Goal: Book appointment/travel/reservation

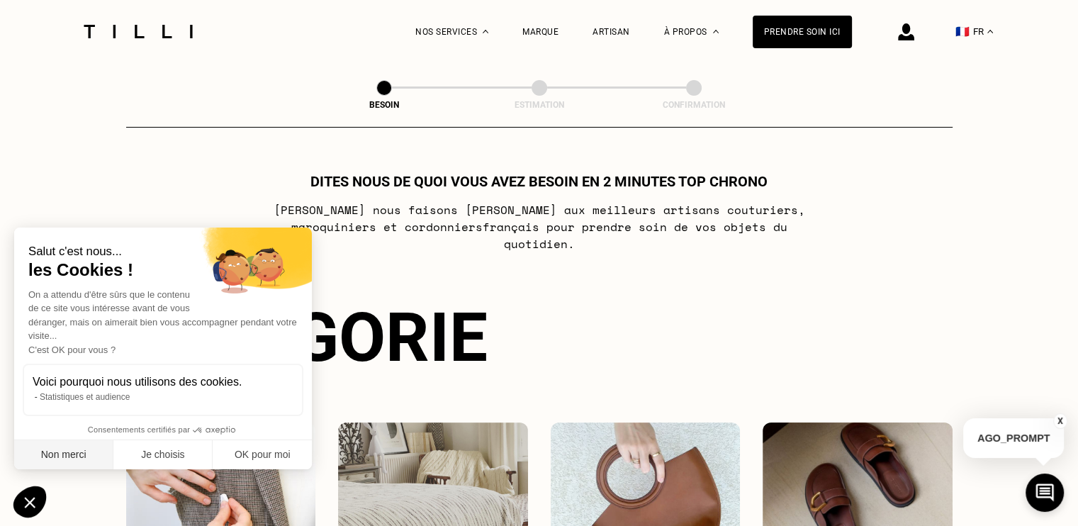
click at [71, 461] on button "Non merci" at bounding box center [63, 455] width 99 height 30
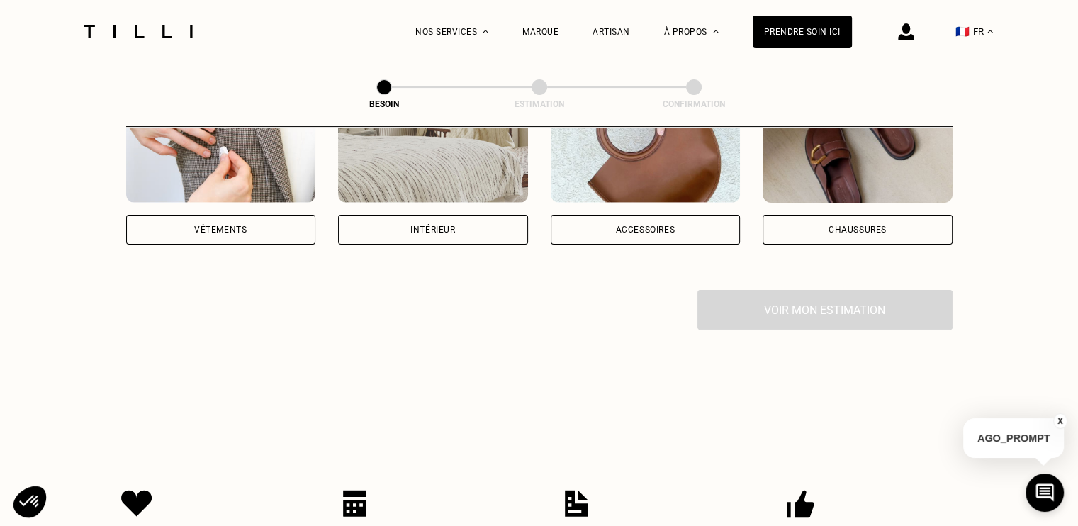
scroll to position [252, 0]
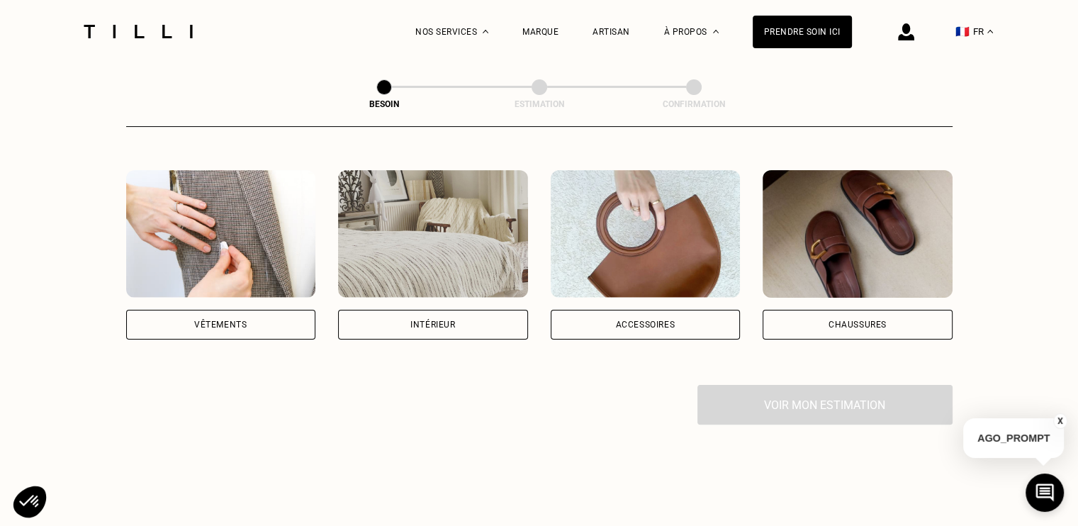
click at [235, 237] on img at bounding box center [221, 234] width 190 height 128
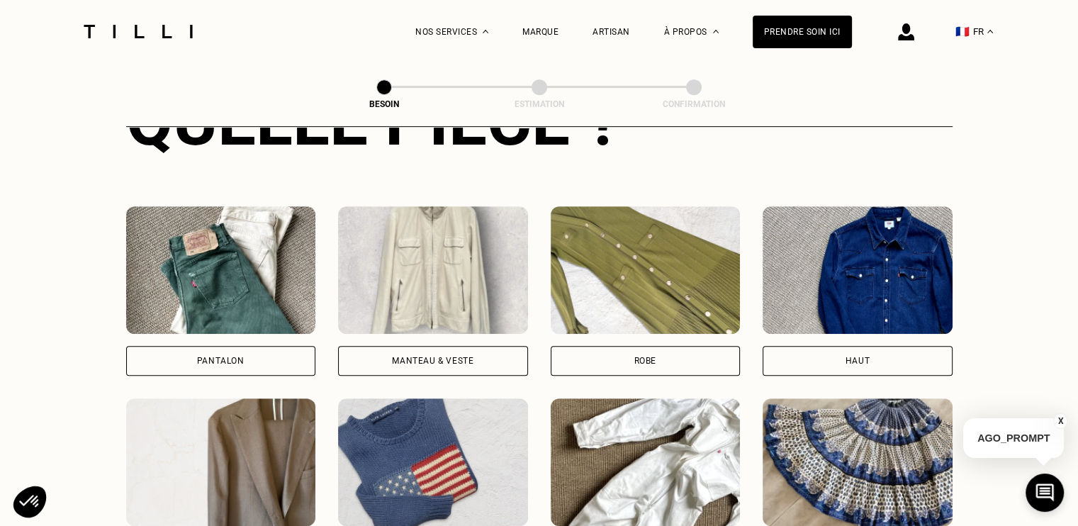
scroll to position [609, 0]
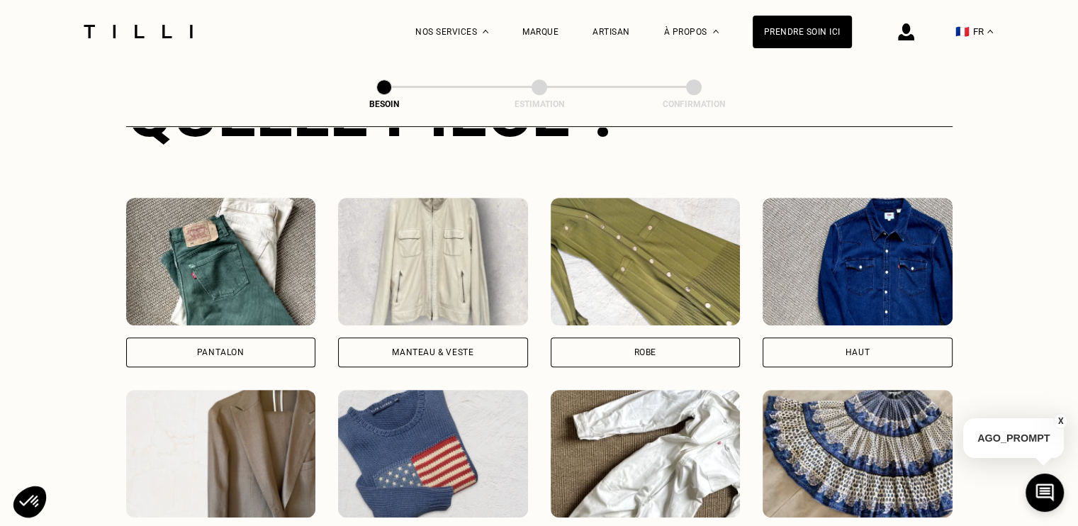
click at [930, 252] on img at bounding box center [857, 262] width 190 height 128
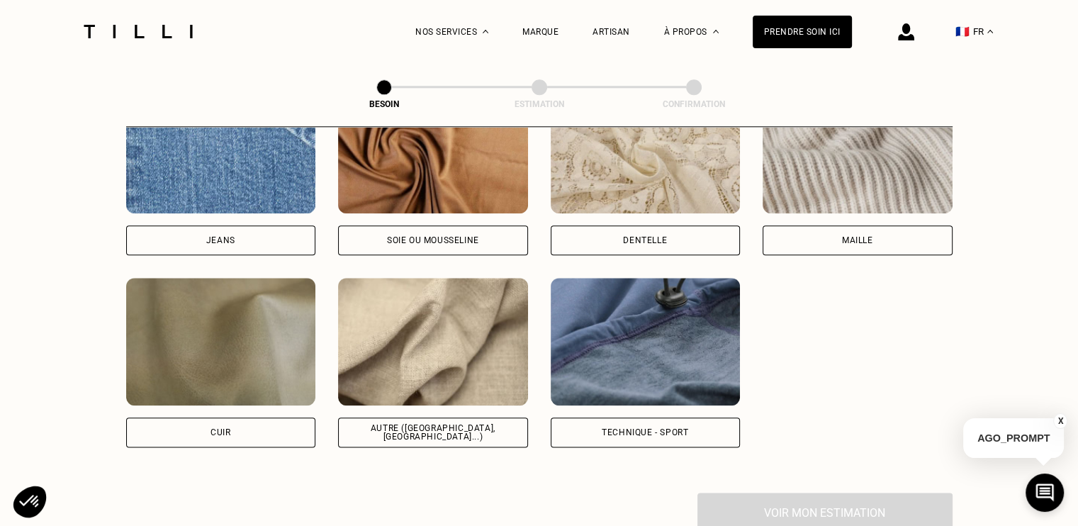
scroll to position [1583, 0]
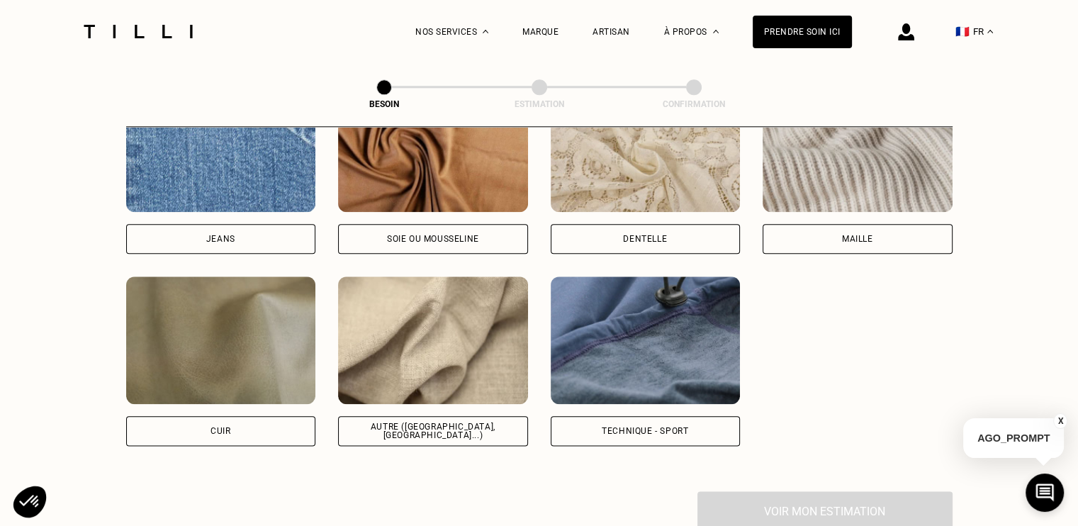
click at [465, 317] on img at bounding box center [433, 340] width 190 height 128
select select "FR"
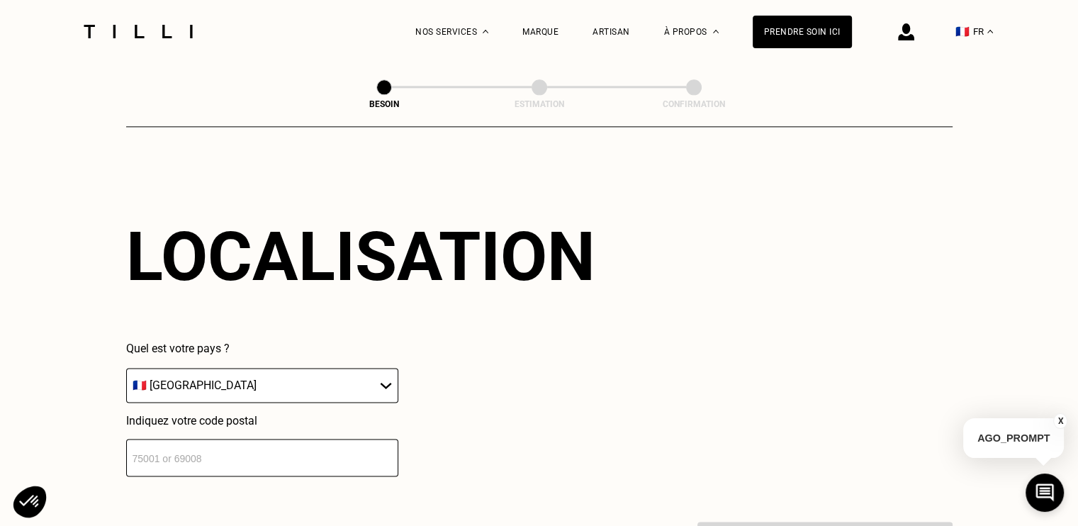
scroll to position [2048, 0]
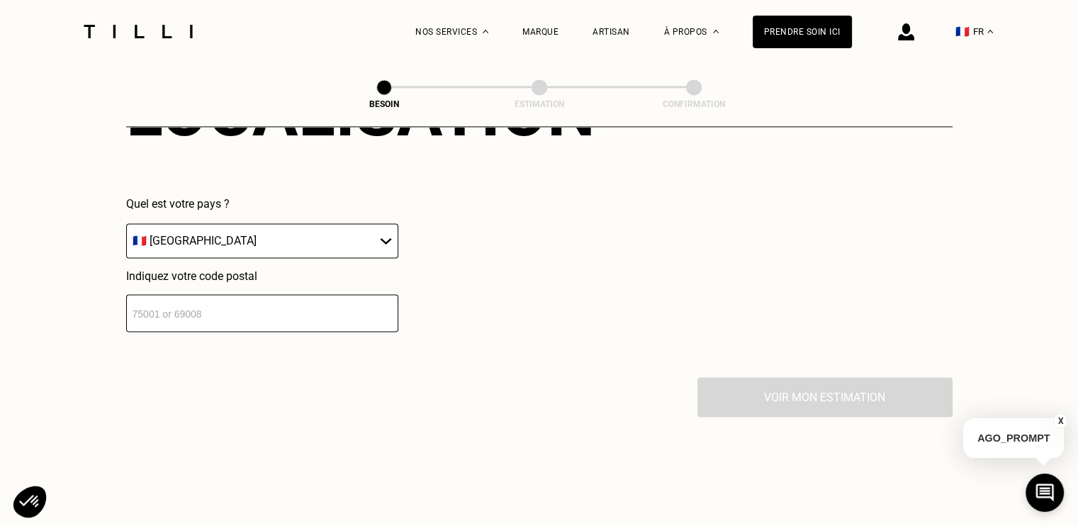
click at [303, 300] on input "number" at bounding box center [262, 313] width 272 height 38
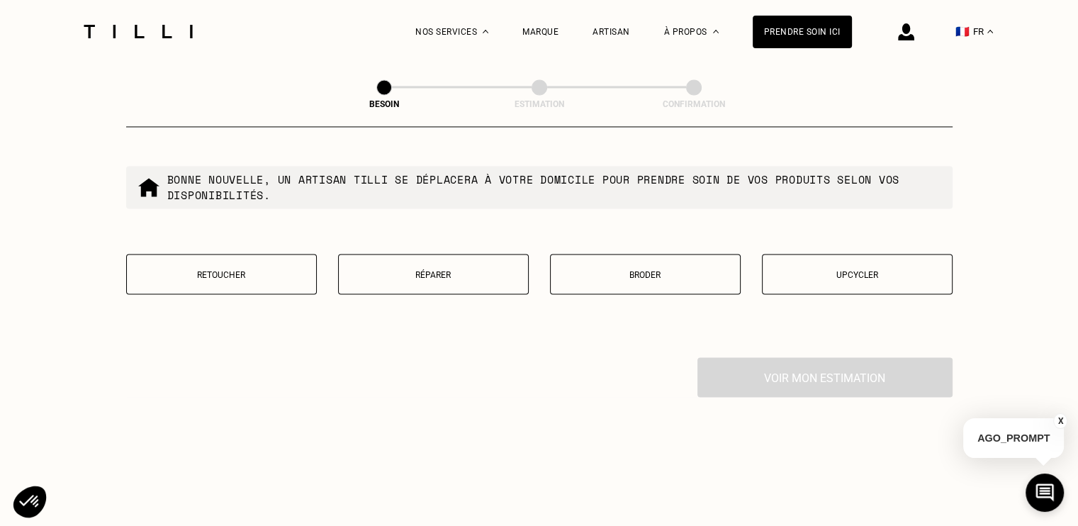
scroll to position [2444, 0]
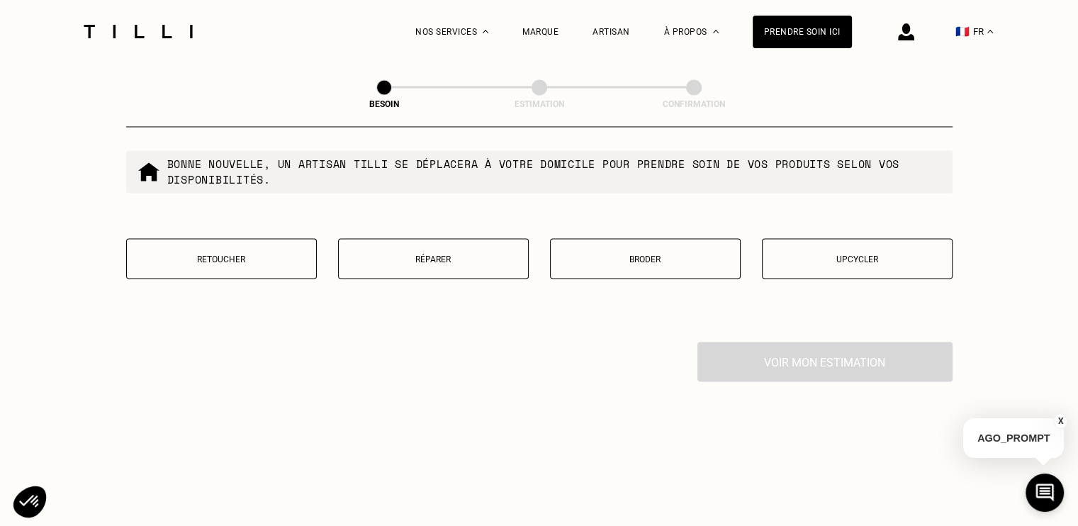
type input "69006"
click at [650, 238] on button "Broder" at bounding box center [645, 258] width 191 height 40
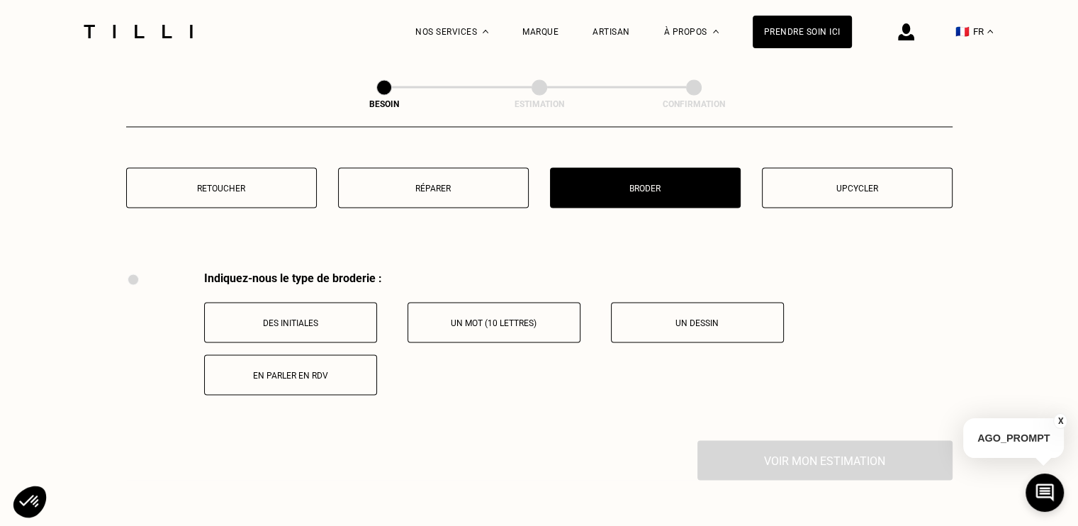
scroll to position [2510, 0]
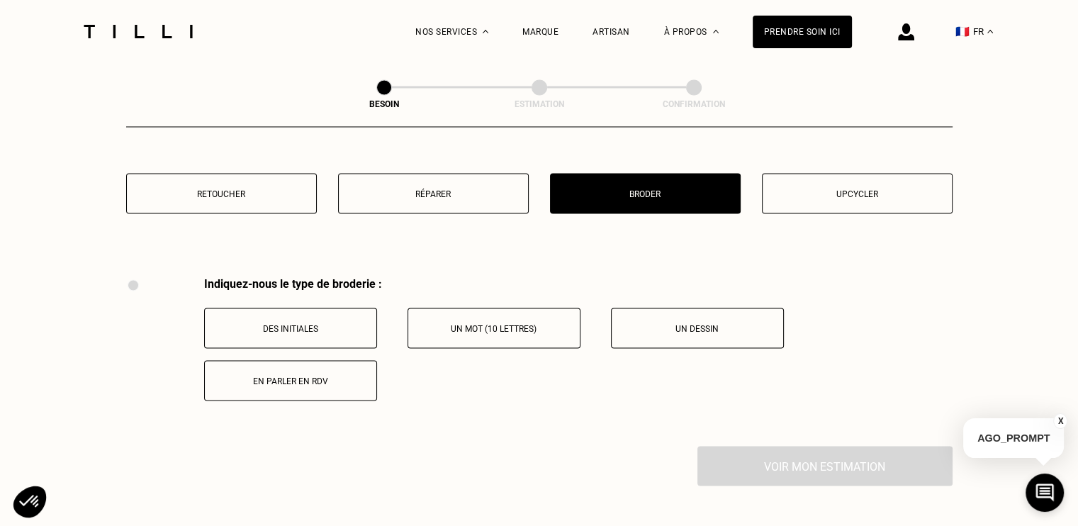
click at [222, 189] on p "Retoucher" at bounding box center [221, 193] width 175 height 10
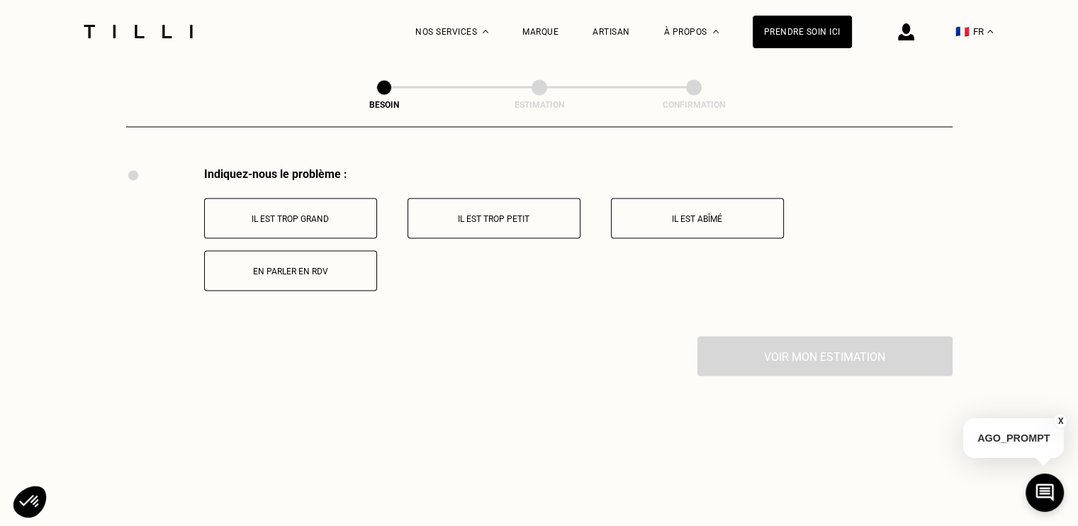
scroll to position [2403, 0]
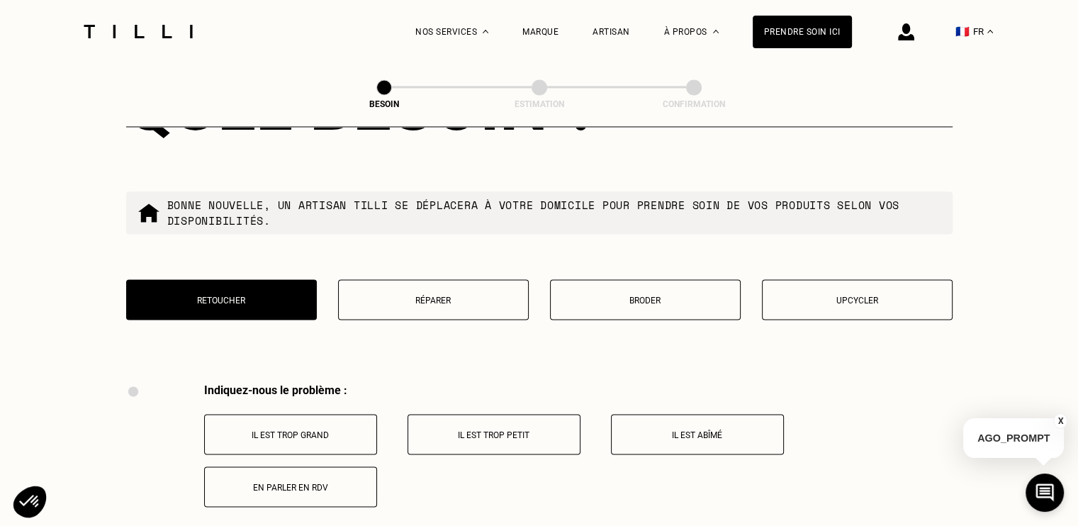
click at [334, 485] on button "En parler en RDV" at bounding box center [290, 486] width 173 height 40
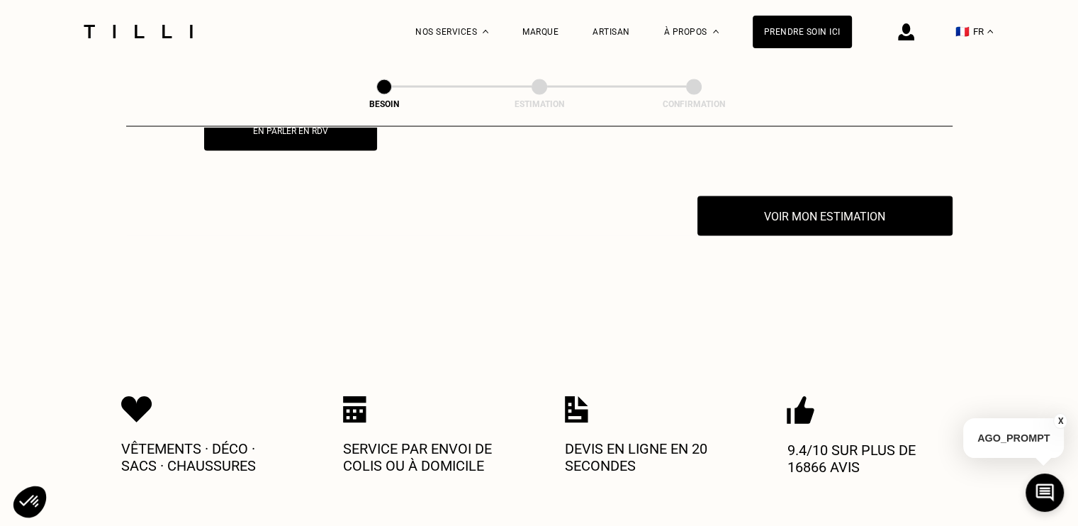
scroll to position [2789, 0]
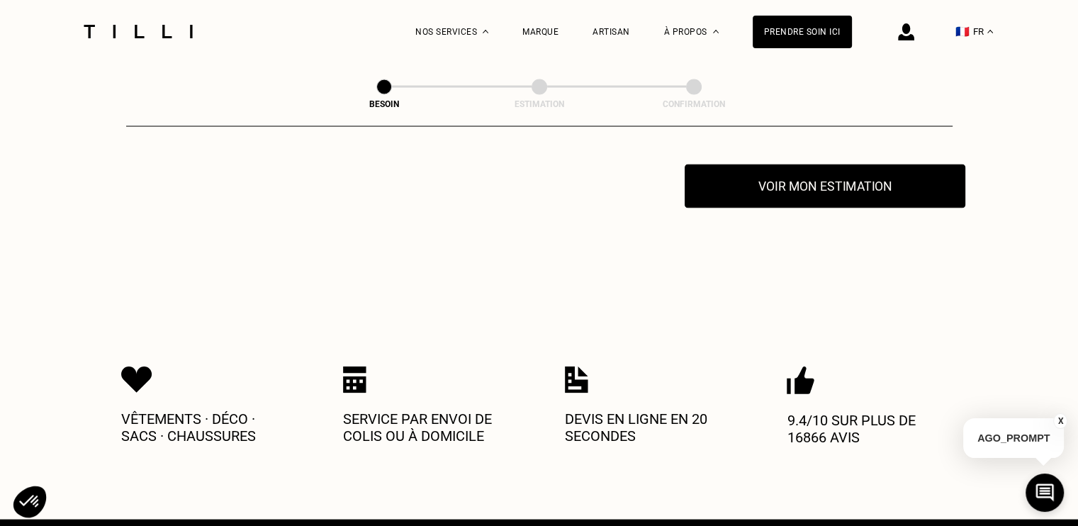
click at [777, 189] on button "Voir mon estimation" at bounding box center [824, 186] width 281 height 44
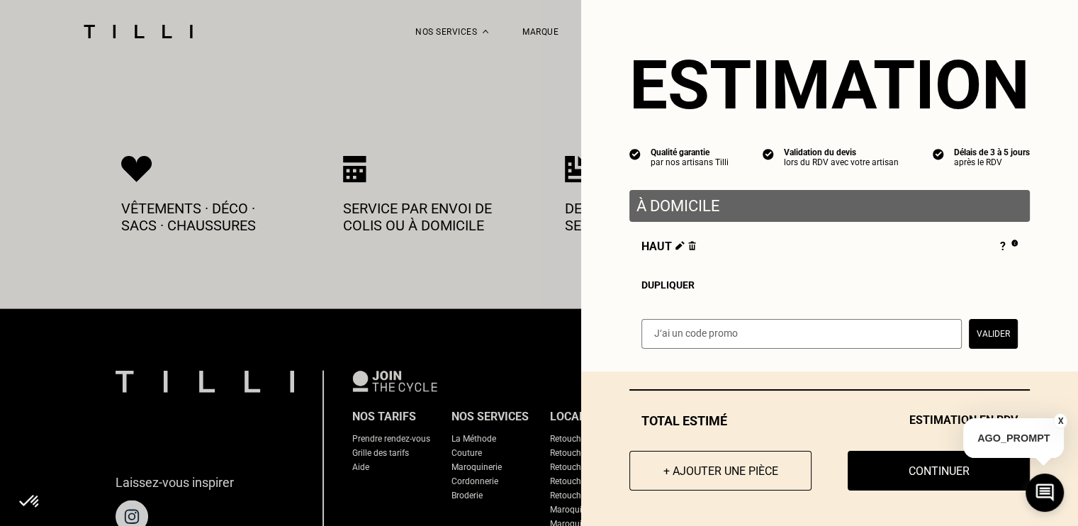
scroll to position [2998, 0]
click at [1000, 248] on div "?" at bounding box center [1009, 247] width 18 height 16
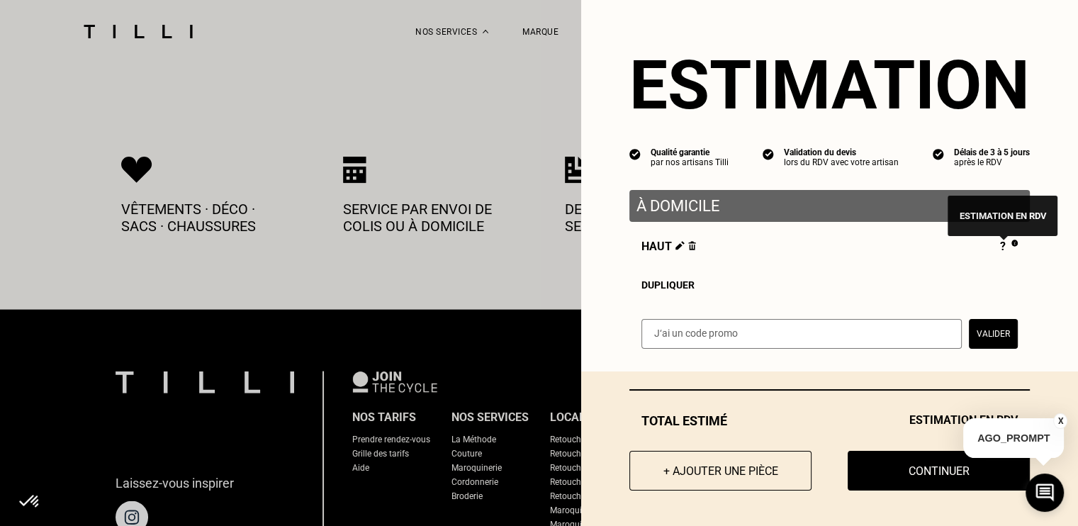
click at [1011, 247] on img at bounding box center [1014, 242] width 6 height 7
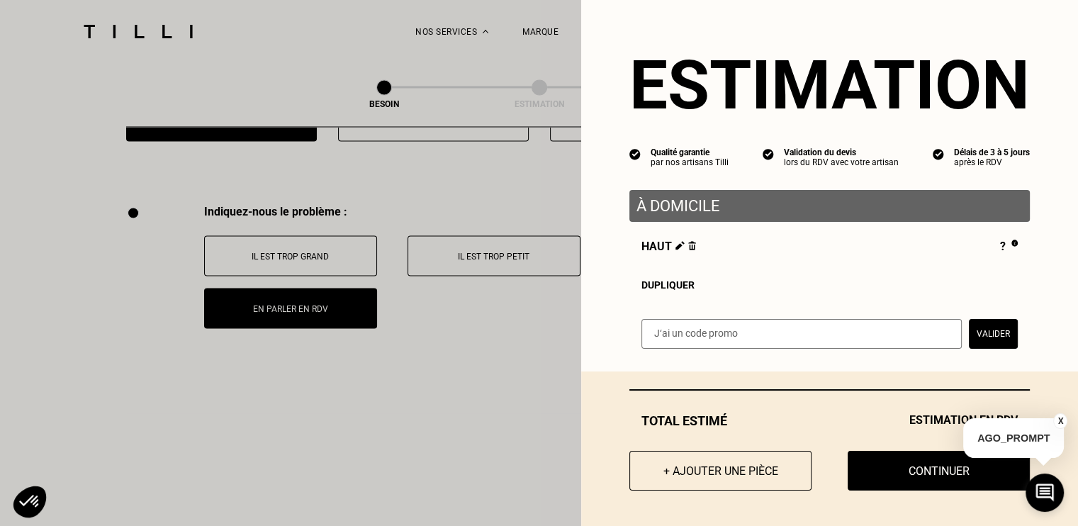
scroll to position [2582, 0]
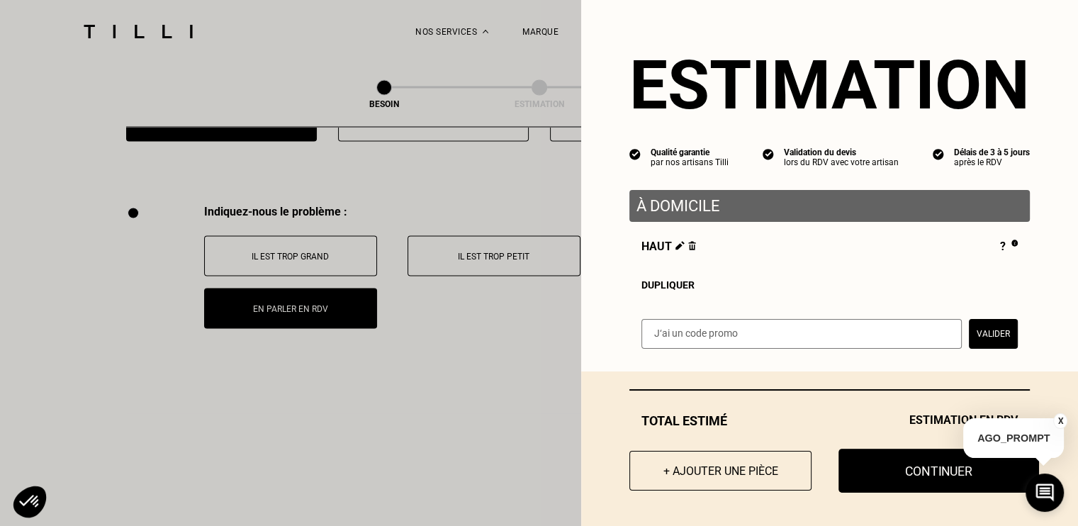
click at [910, 458] on button "Continuer" at bounding box center [938, 470] width 201 height 44
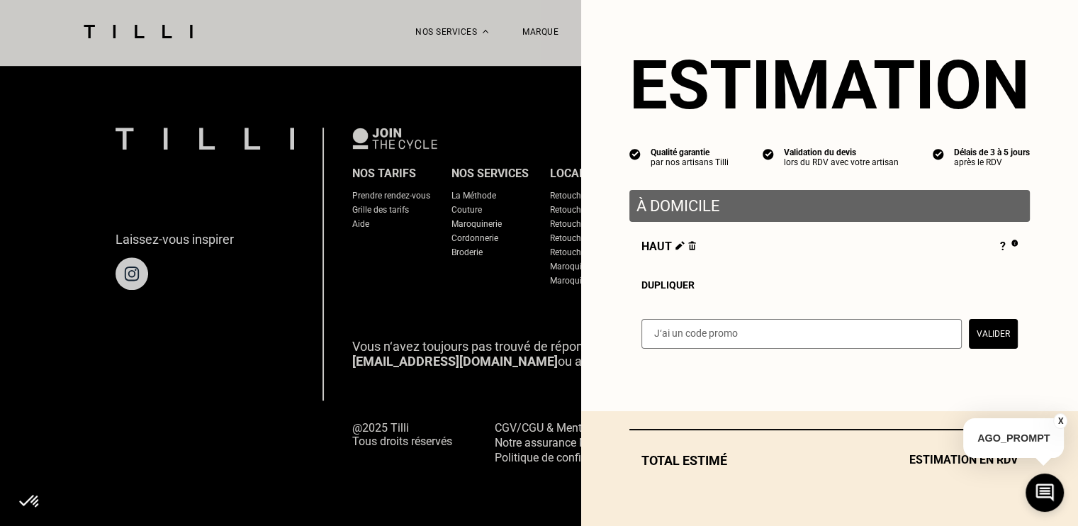
scroll to position [908, 0]
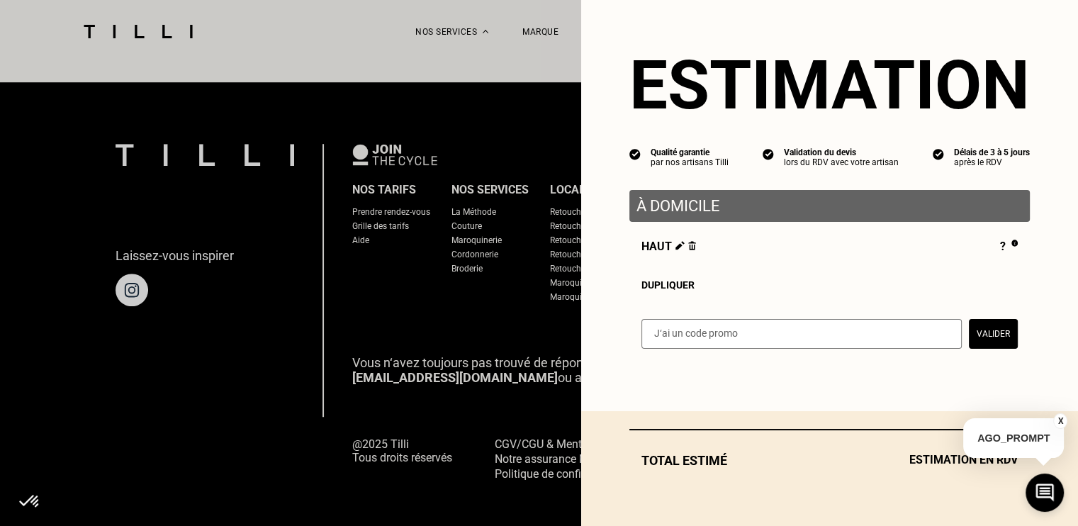
select select "FR"
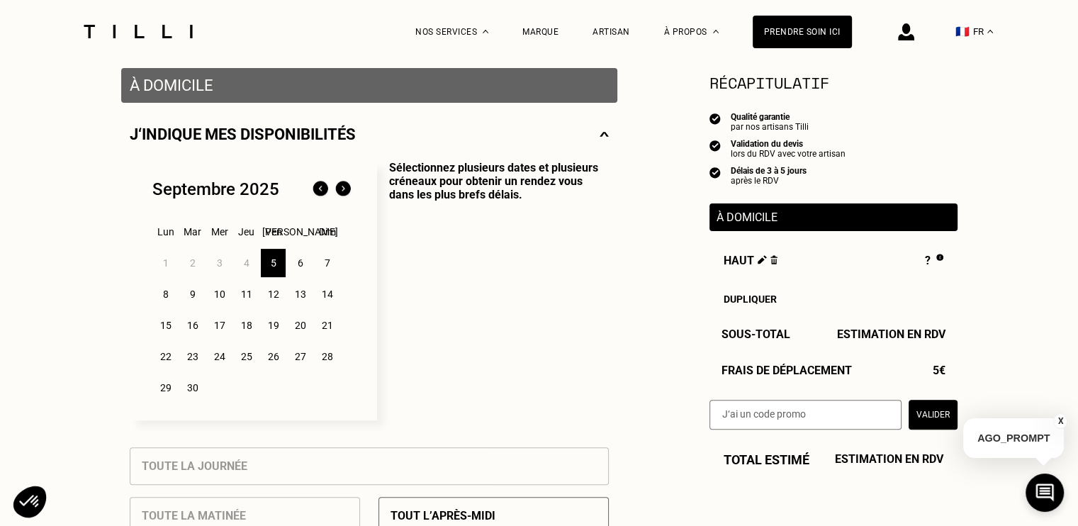
scroll to position [275, 0]
click at [279, 260] on div "5" at bounding box center [273, 263] width 25 height 28
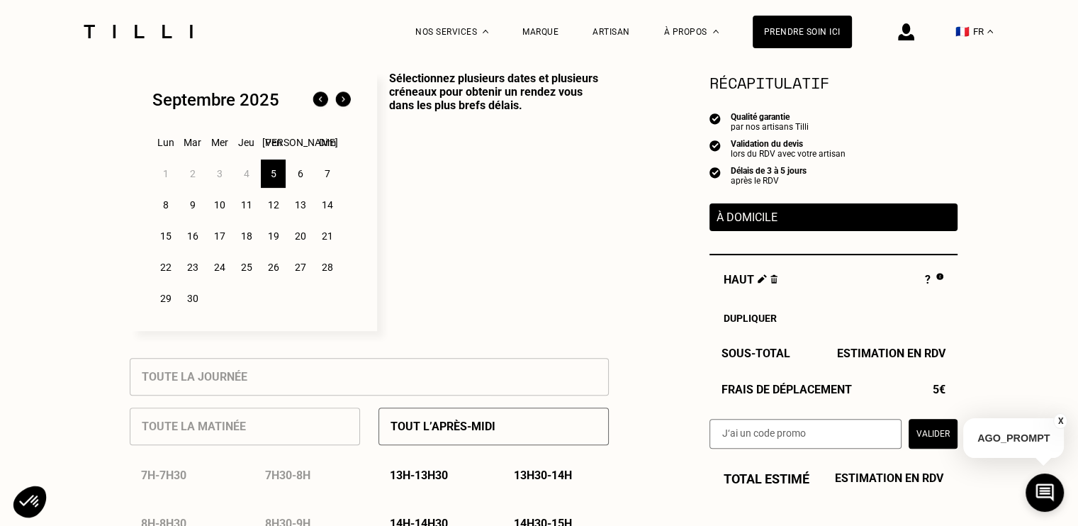
scroll to position [363, 0]
